Goal: Information Seeking & Learning: Learn about a topic

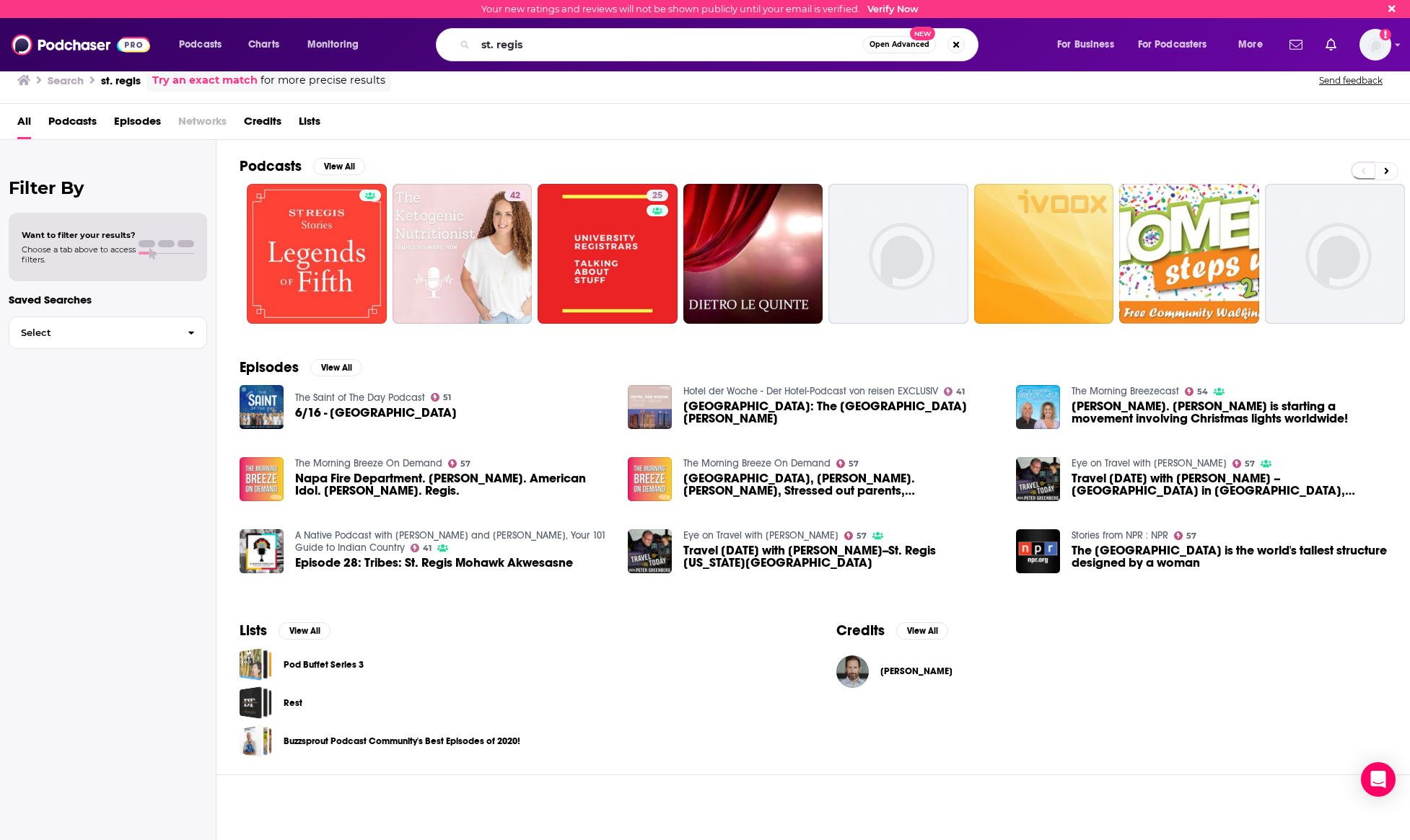
click at [596, 43] on input "st. regis" at bounding box center [669, 45] width 388 height 23
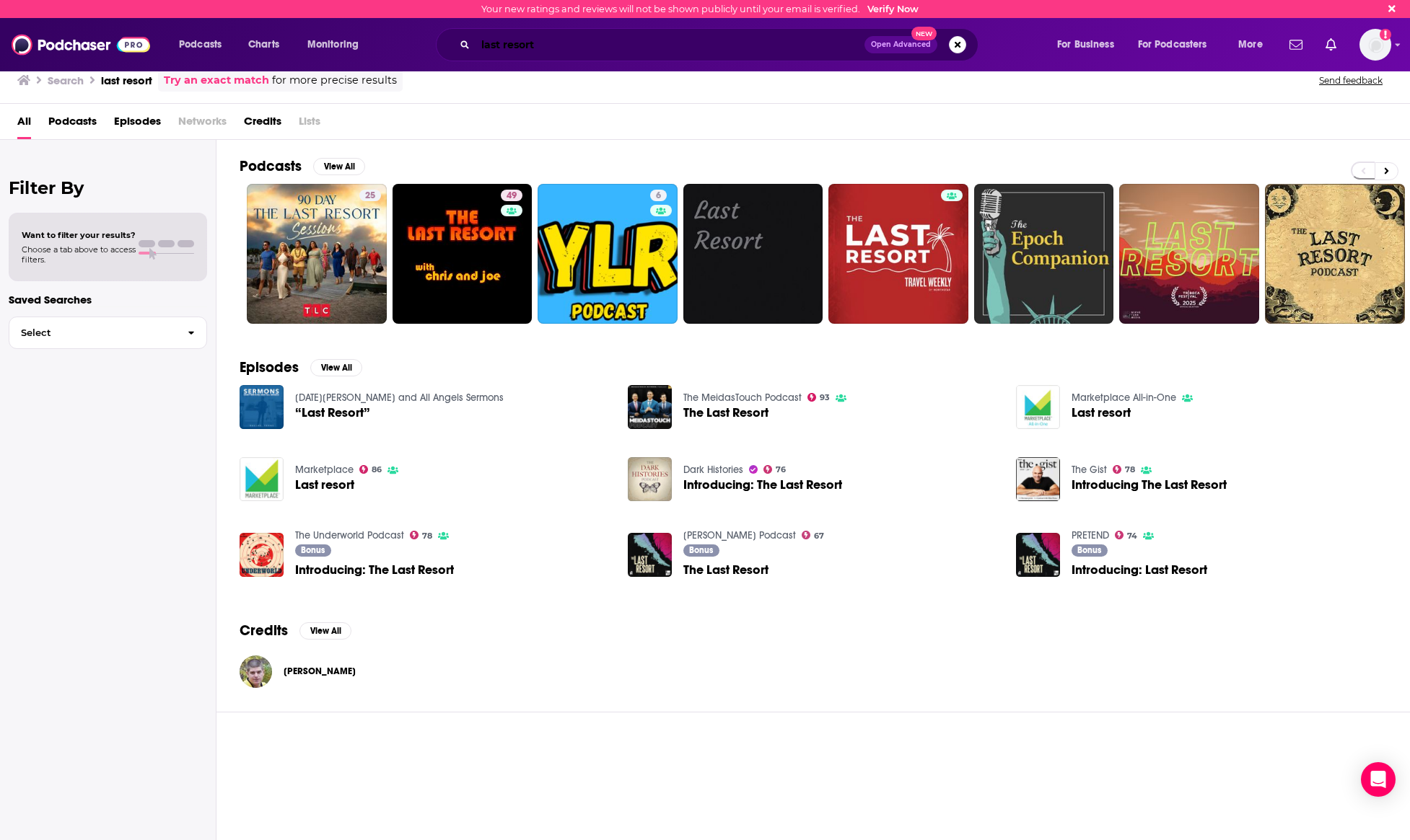
click at [631, 51] on input "last resort" at bounding box center [670, 45] width 389 height 23
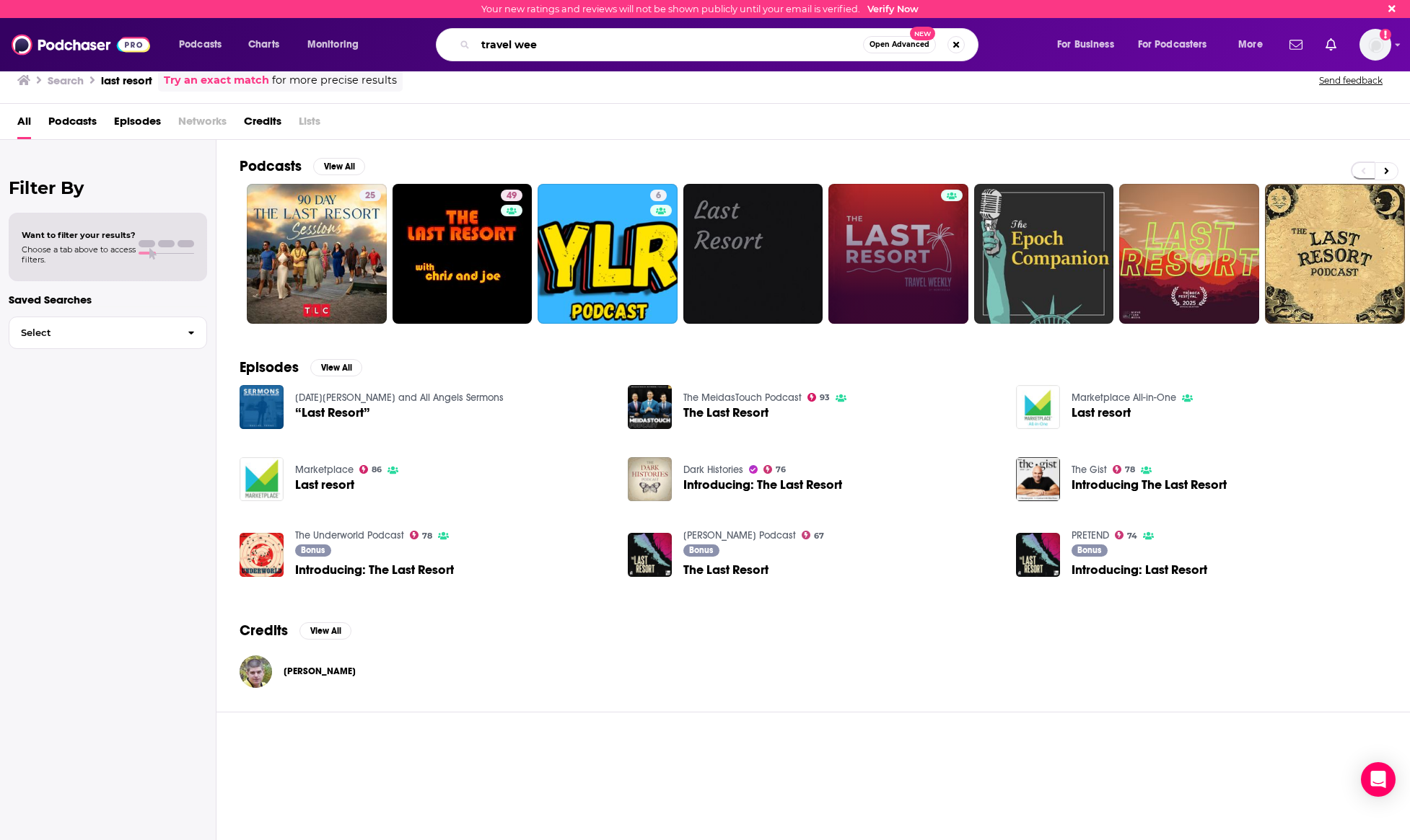
type input "travel wee"
click at [874, 209] on link "The Last Resort" at bounding box center [898, 253] width 140 height 140
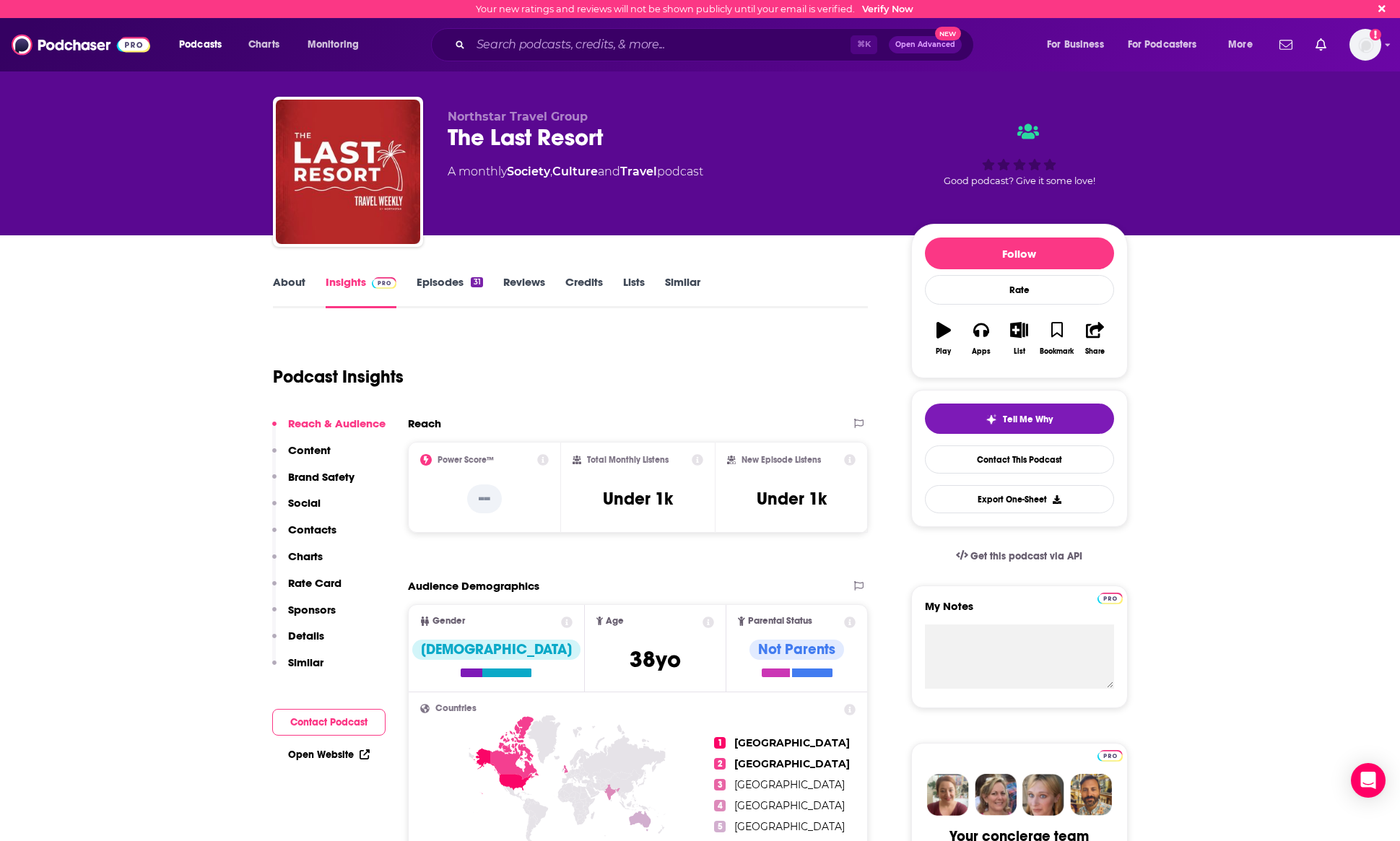
click at [317, 636] on p "Details" at bounding box center [306, 636] width 36 height 14
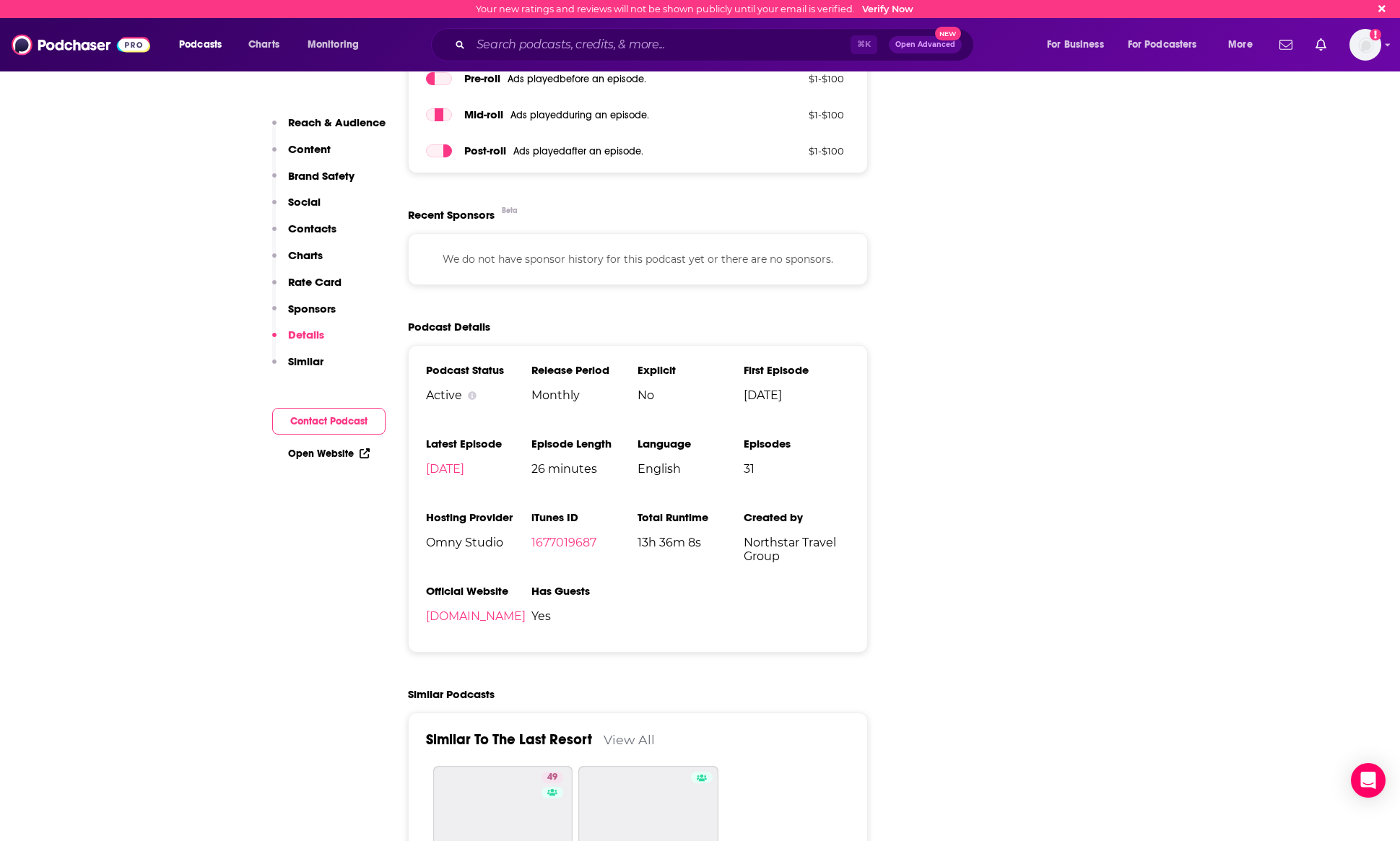
scroll to position [1828, 0]
